Goal: Information Seeking & Learning: Check status

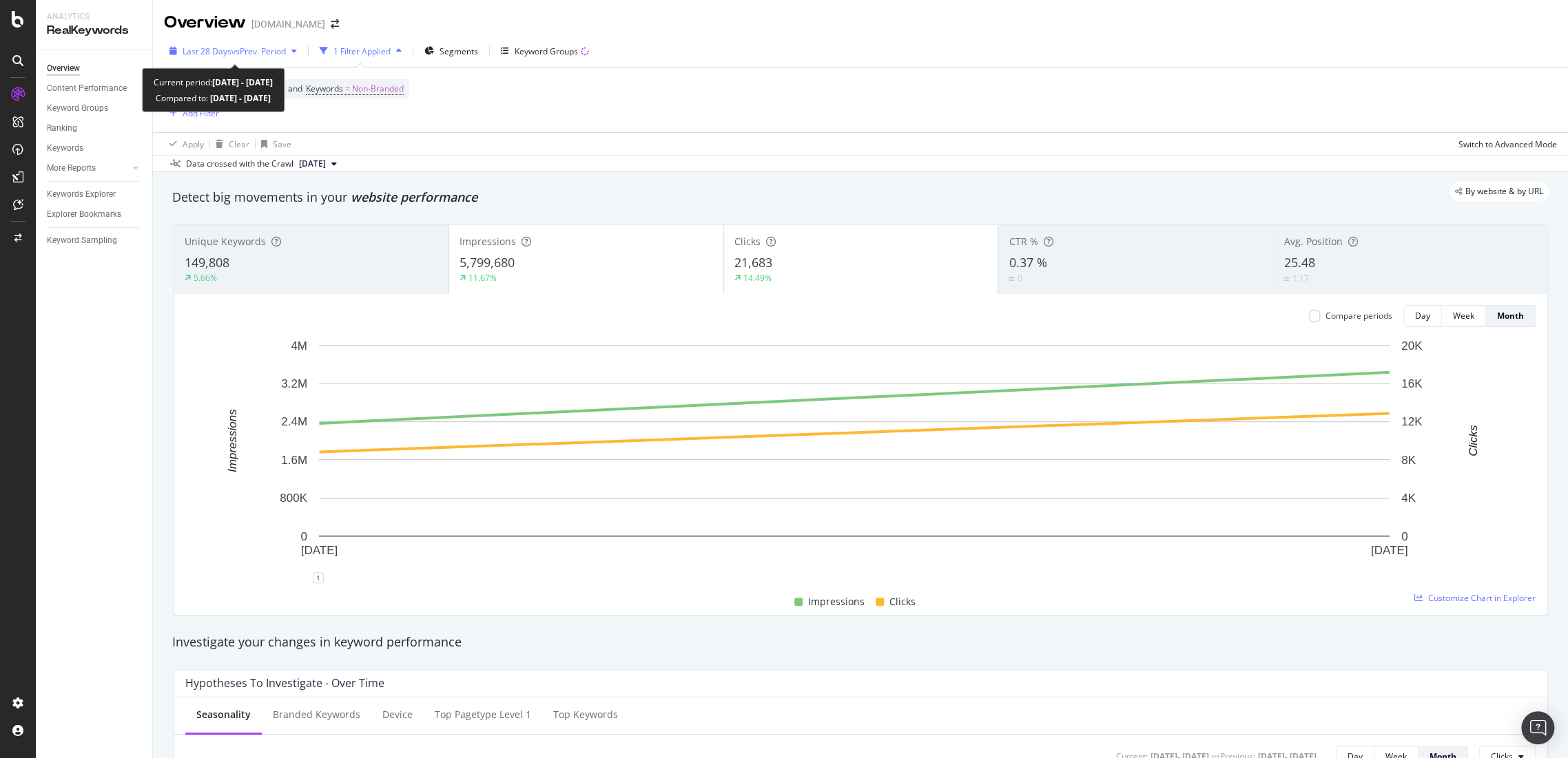
click at [278, 49] on span "vs Prev. Period" at bounding box center [259, 51] width 54 height 12
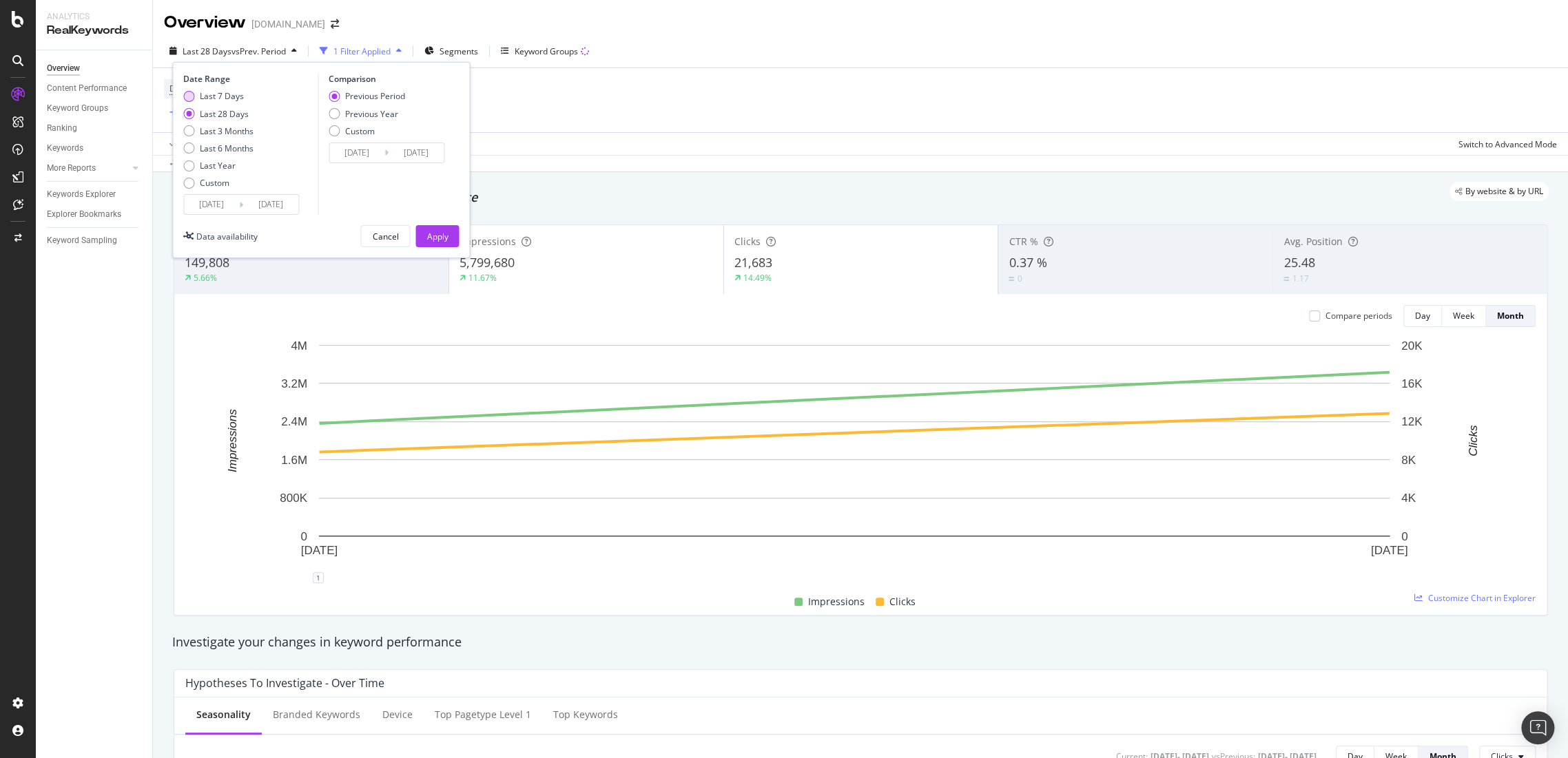
click at [223, 96] on div "Last 7 Days" at bounding box center [221, 96] width 44 height 12
type input "2025/08/10"
type input "2025/08/03"
type input "2025/08/09"
click at [361, 111] on div "Previous Year" at bounding box center [371, 114] width 53 height 12
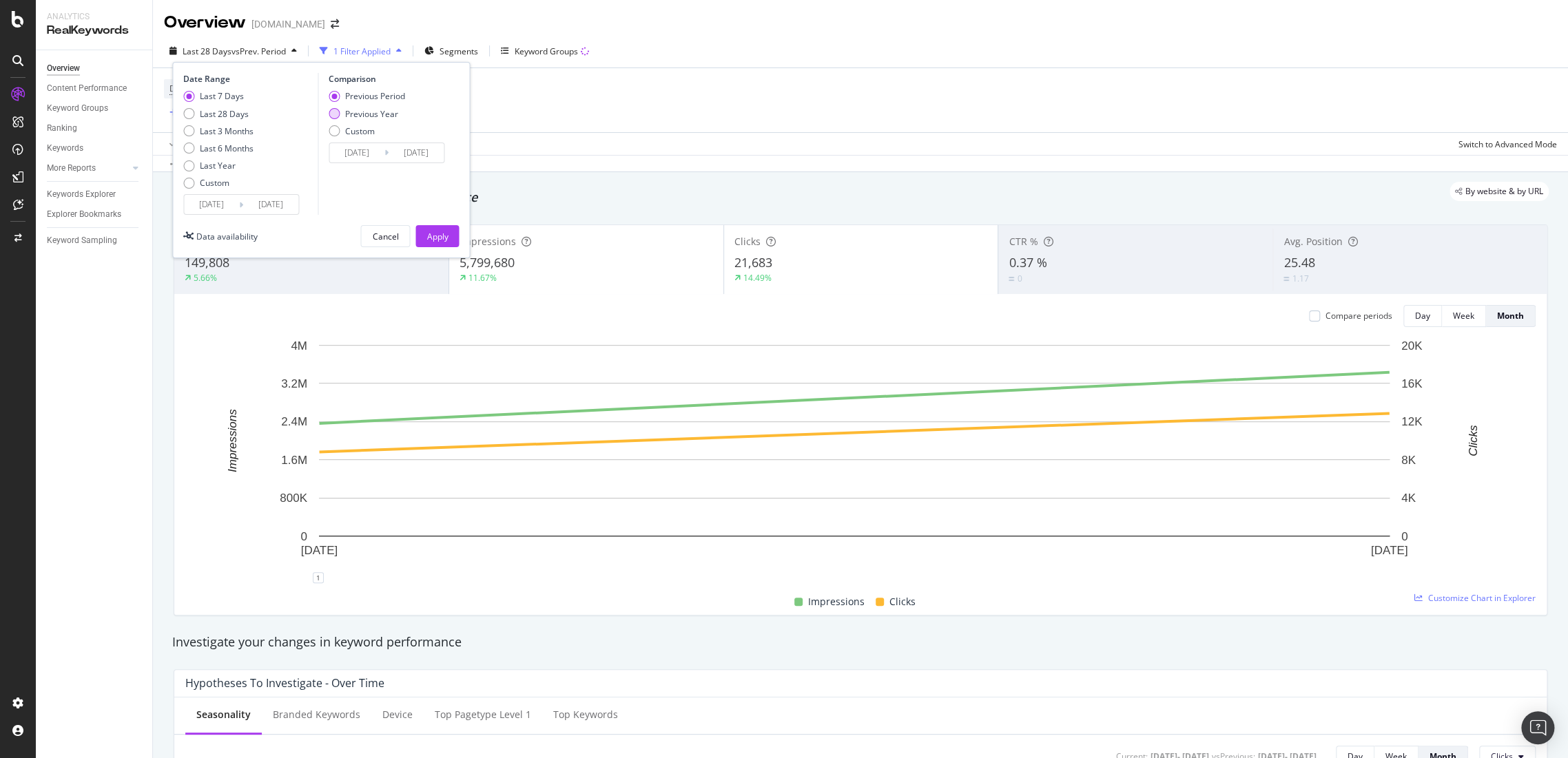
type input "2024/08/11"
type input "2024/08/17"
click at [447, 234] on div "Apply" at bounding box center [437, 237] width 21 height 12
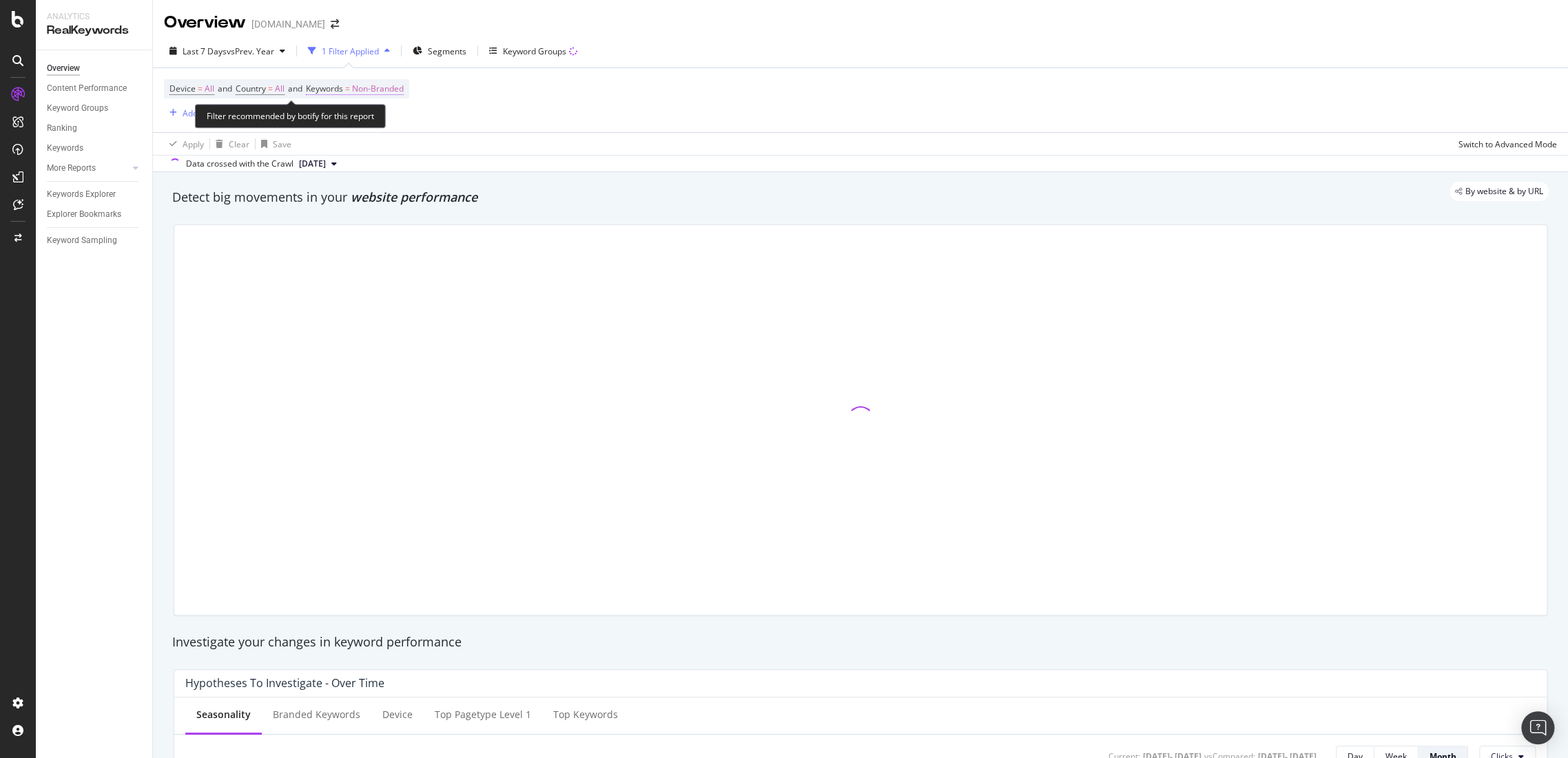
click at [395, 88] on span "Non-Branded" at bounding box center [378, 88] width 52 height 19
click at [385, 120] on div "button" at bounding box center [391, 121] width 17 height 8
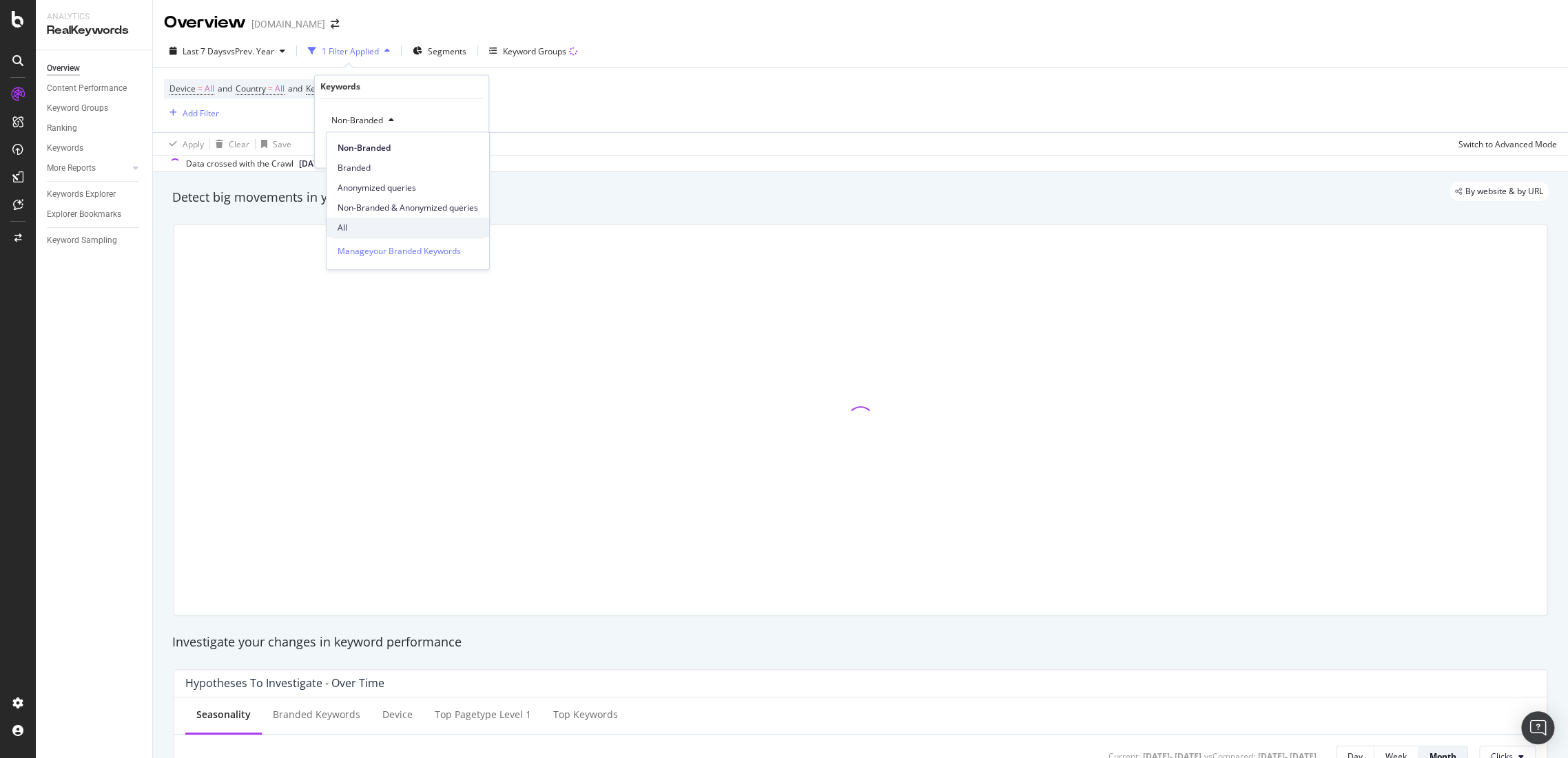
click at [372, 228] on span "All" at bounding box center [408, 228] width 140 height 12
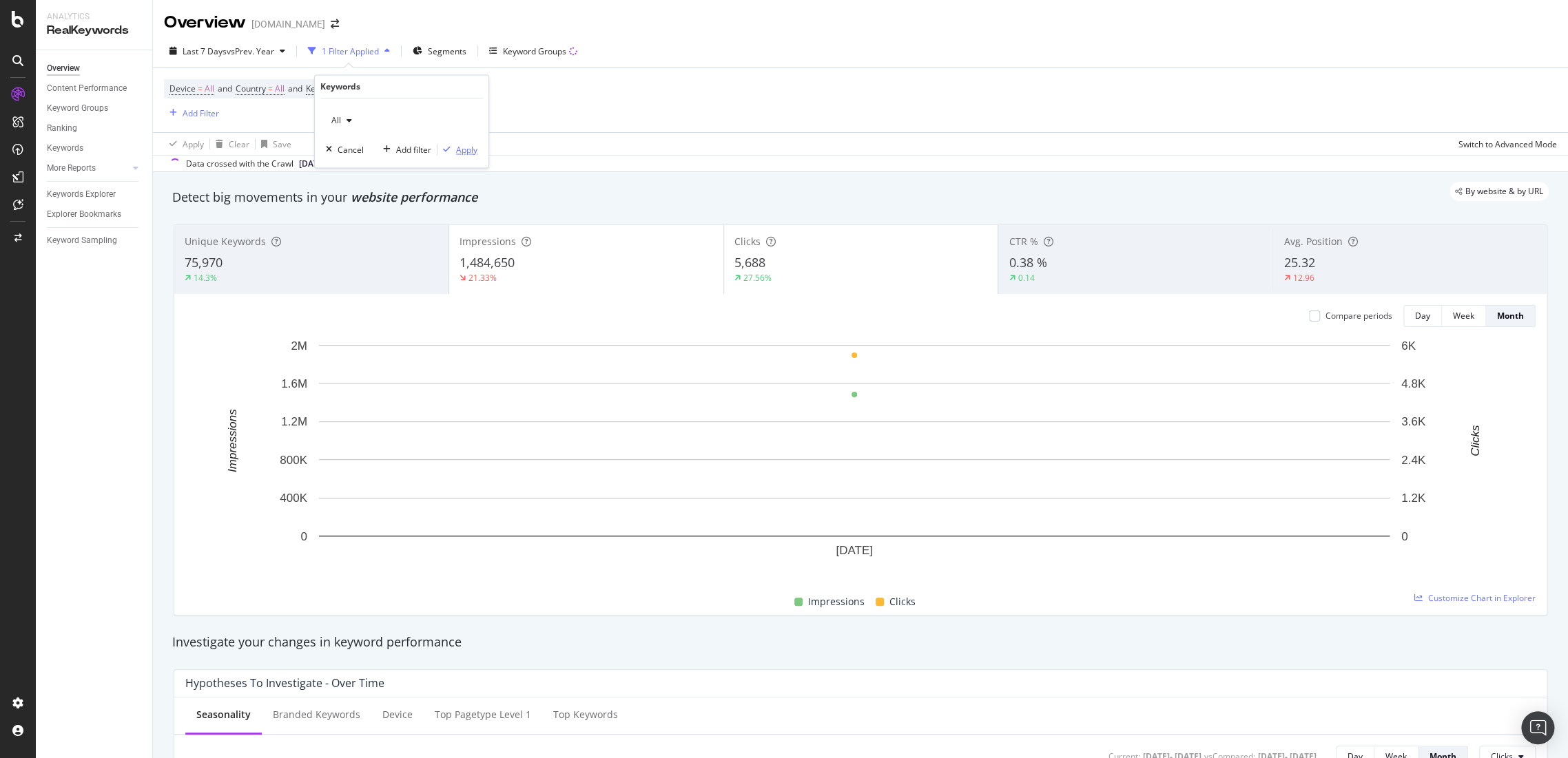
click at [465, 153] on div "Apply" at bounding box center [467, 149] width 21 height 12
